Goal: Information Seeking & Learning: Learn about a topic

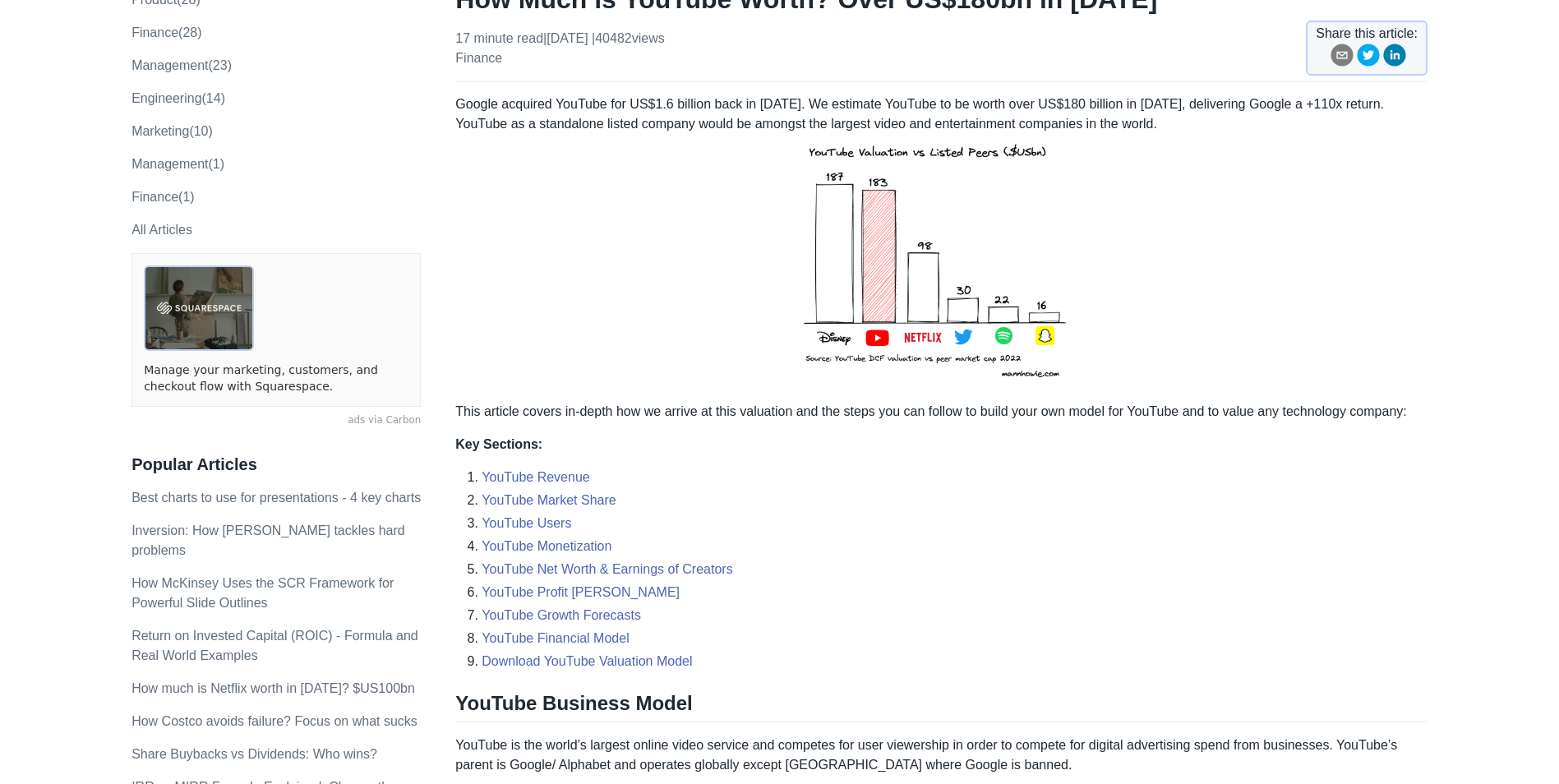
scroll to position [164, 0]
click at [585, 592] on link "YouTube Profit Margins" at bounding box center [580, 590] width 198 height 14
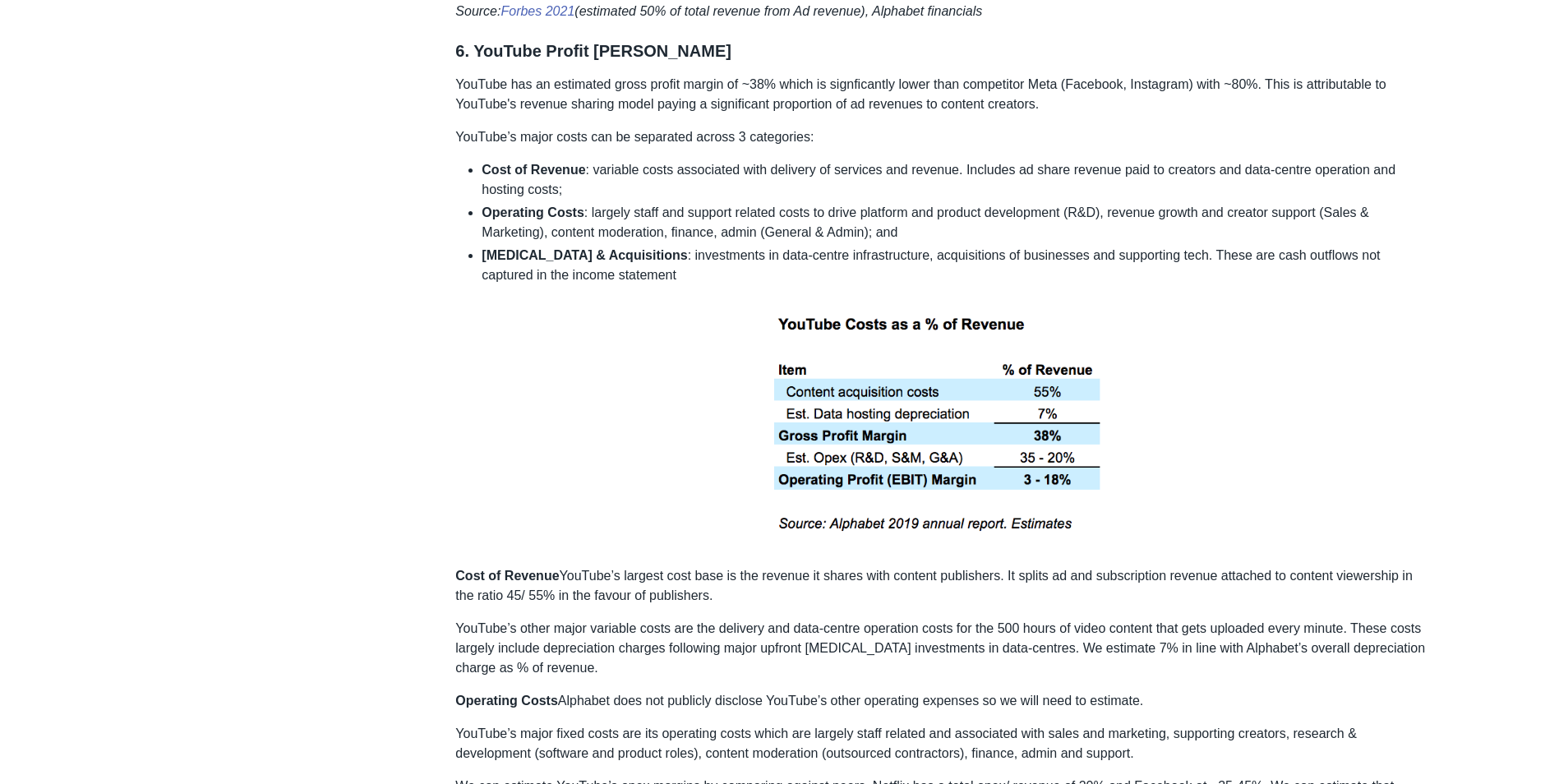
click at [403, 303] on div "Topics product (28) finance (28) management (23) engineering (14) marketing (10…" at bounding box center [780, 491] width 1296 height 8367
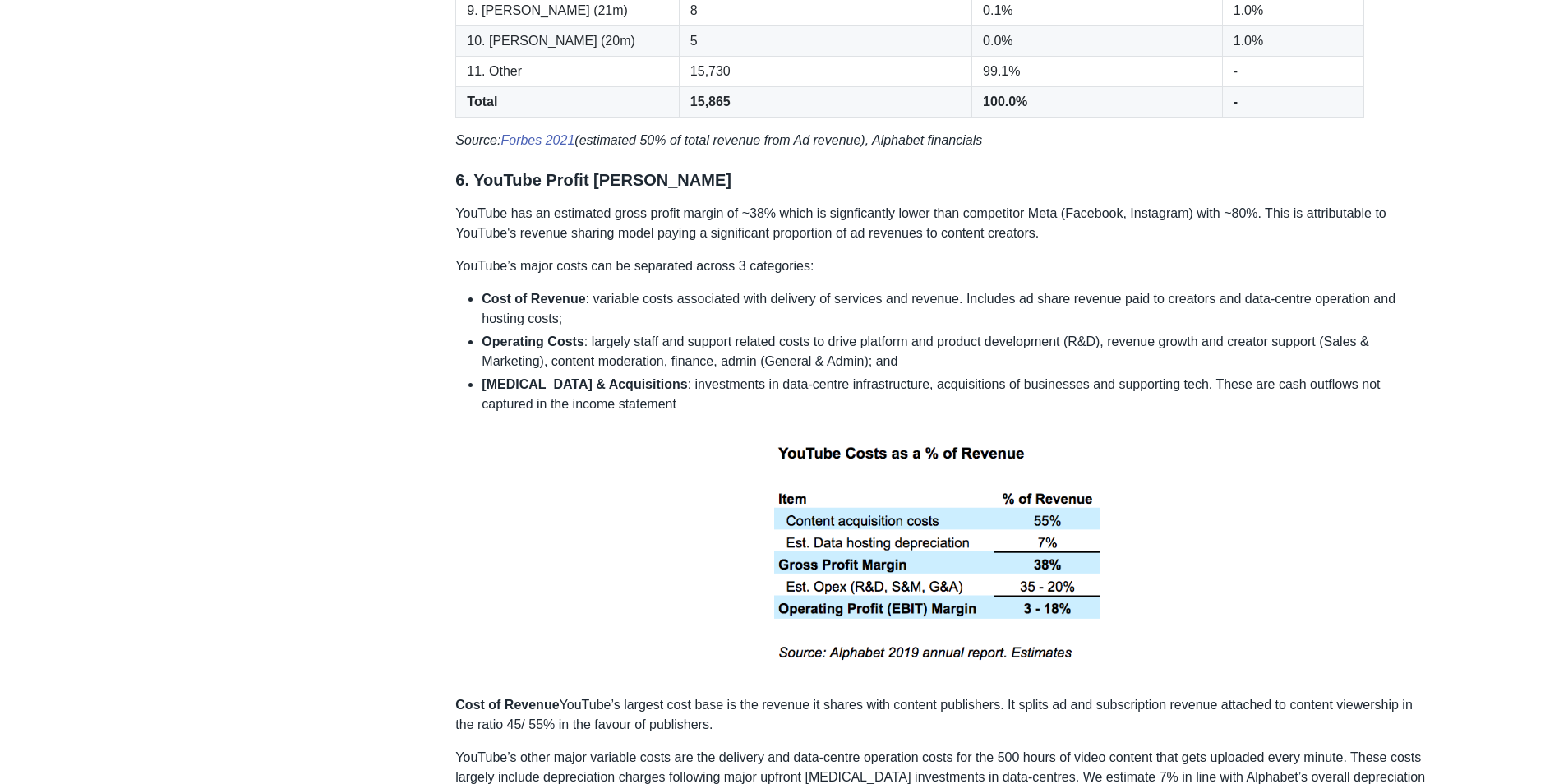
scroll to position [3690, 0]
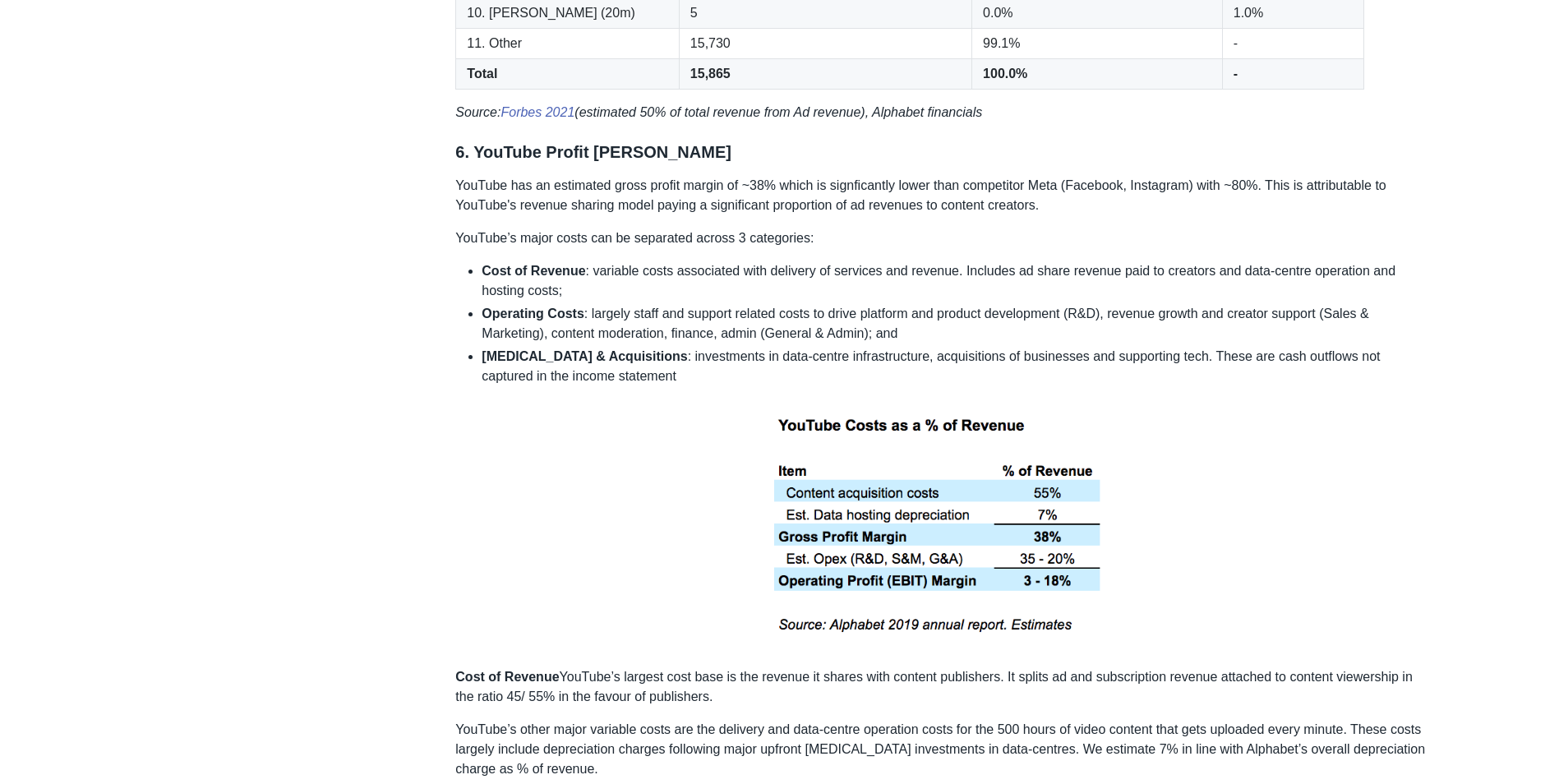
click at [251, 229] on div "Topics product (28) finance (28) management (23) engineering (14) marketing (10…" at bounding box center [780, 593] width 1296 height 8367
click at [133, 168] on div "Topics product (28) finance (28) management (23) engineering (14) marketing (10…" at bounding box center [780, 593] width 1296 height 8367
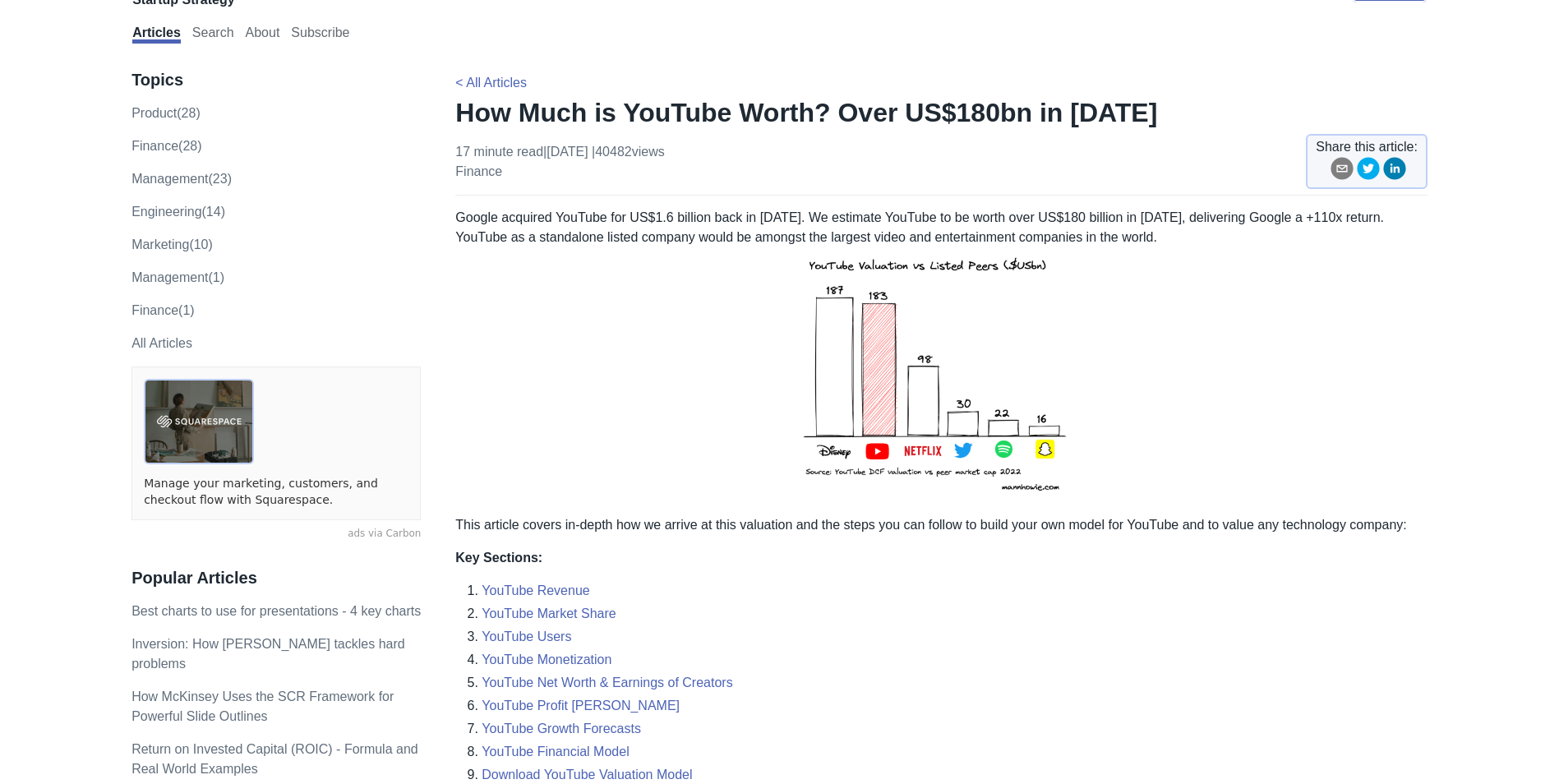
scroll to position [0, 0]
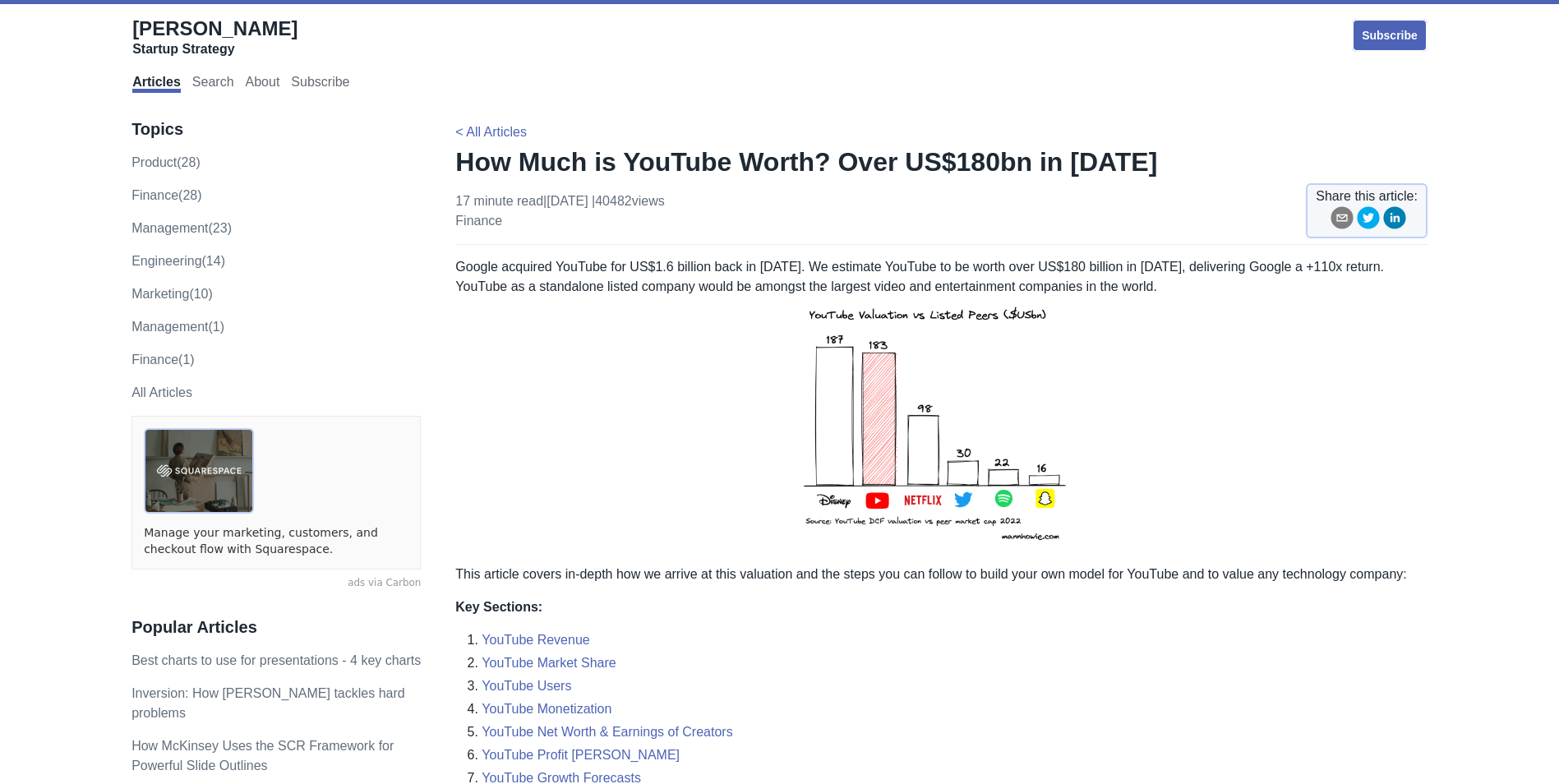
scroll to position [164, 0]
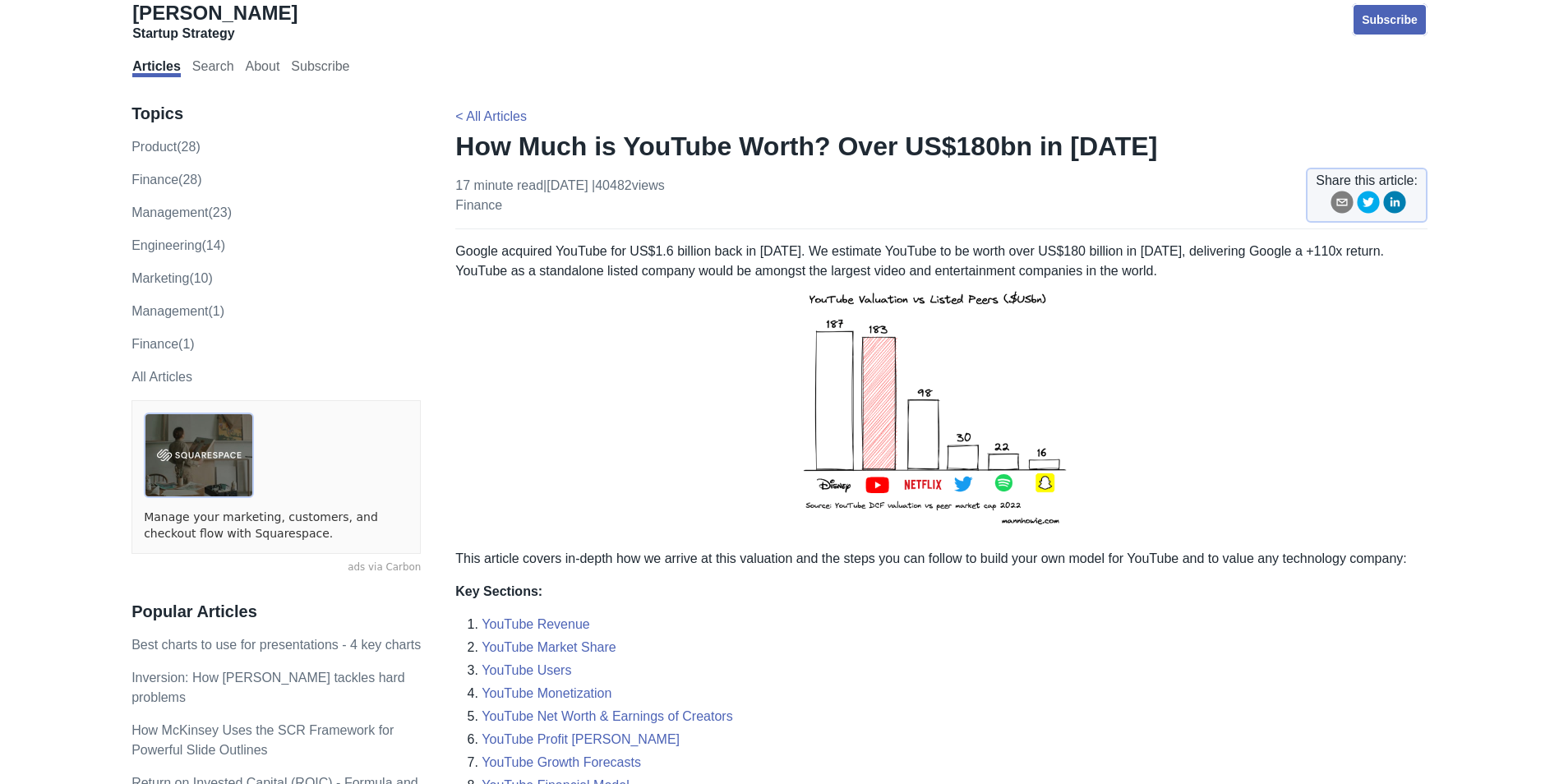
scroll to position [0, 0]
